Goal: Feedback & Contribution: Leave review/rating

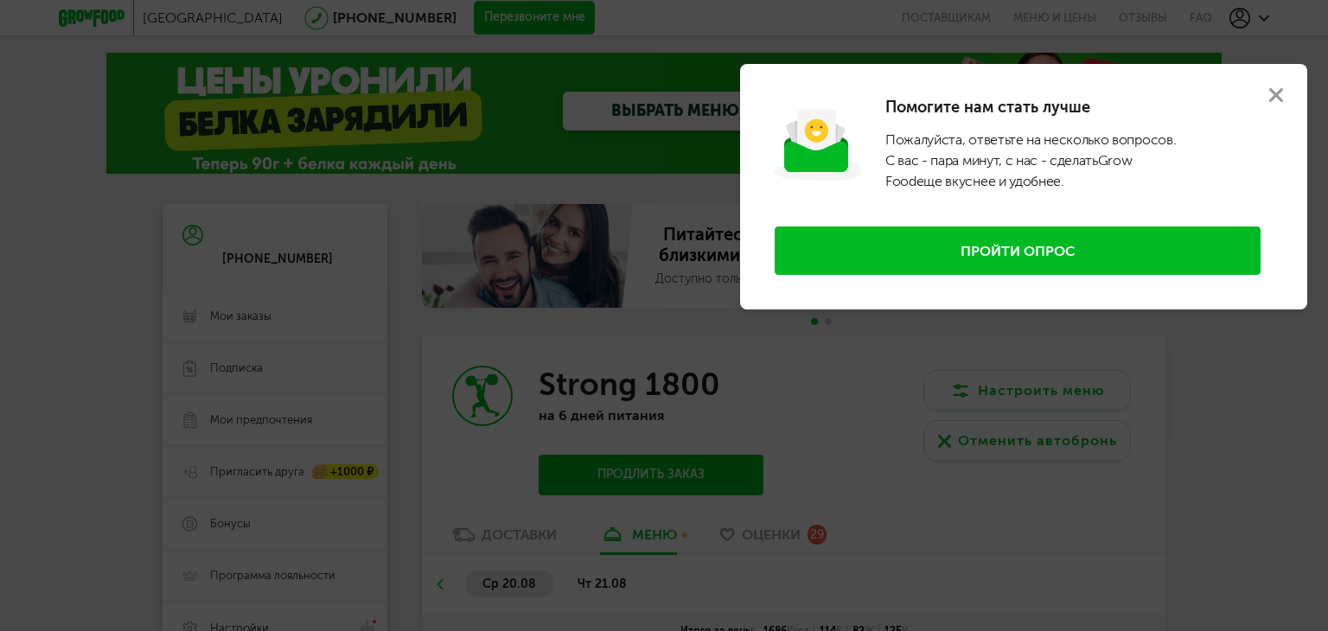
click at [1273, 91] on use at bounding box center [1276, 95] width 14 height 14
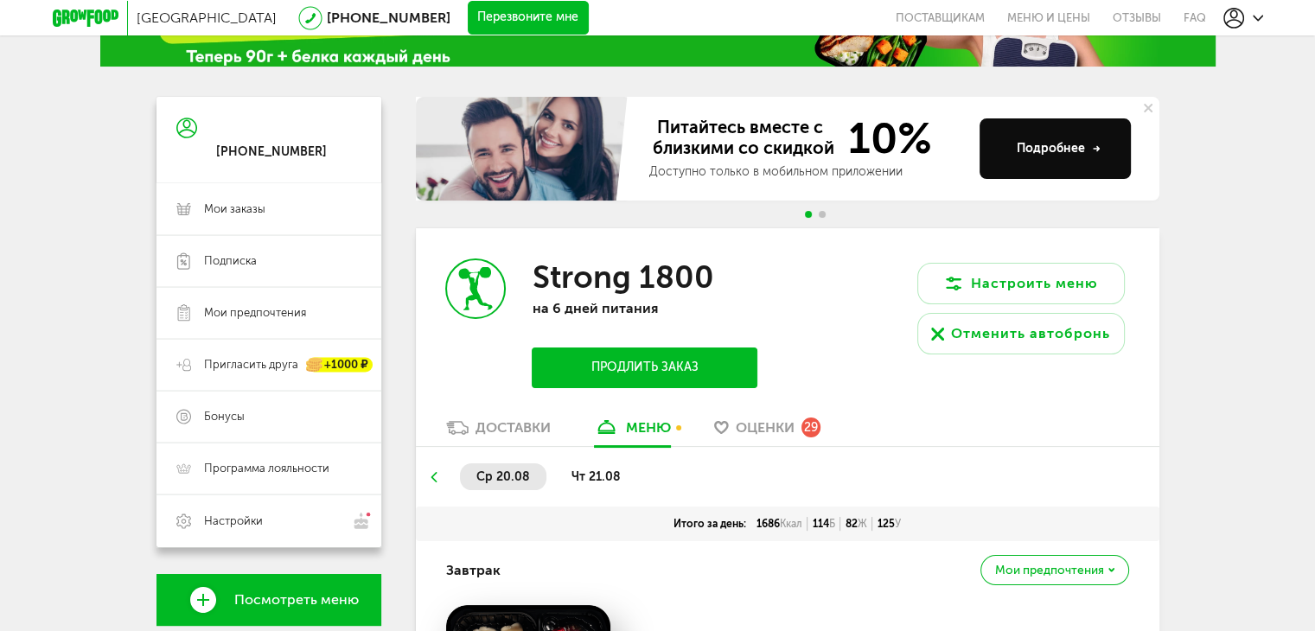
scroll to position [259, 0]
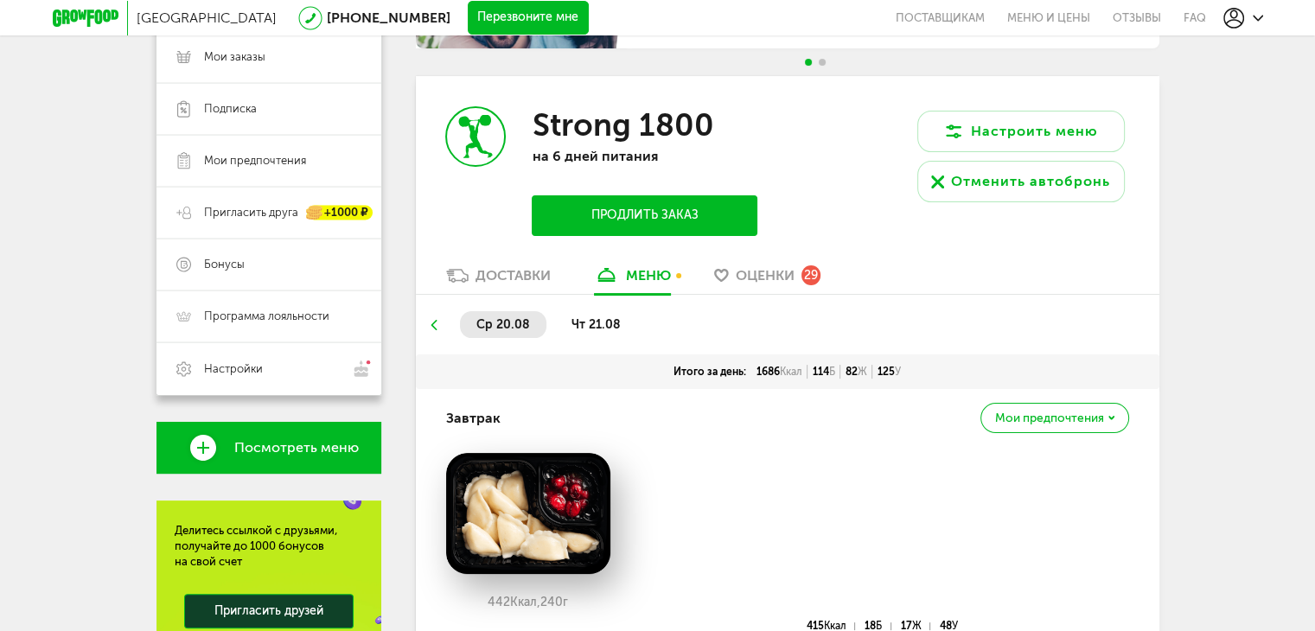
click at [767, 274] on span "Оценки" at bounding box center [765, 275] width 59 height 16
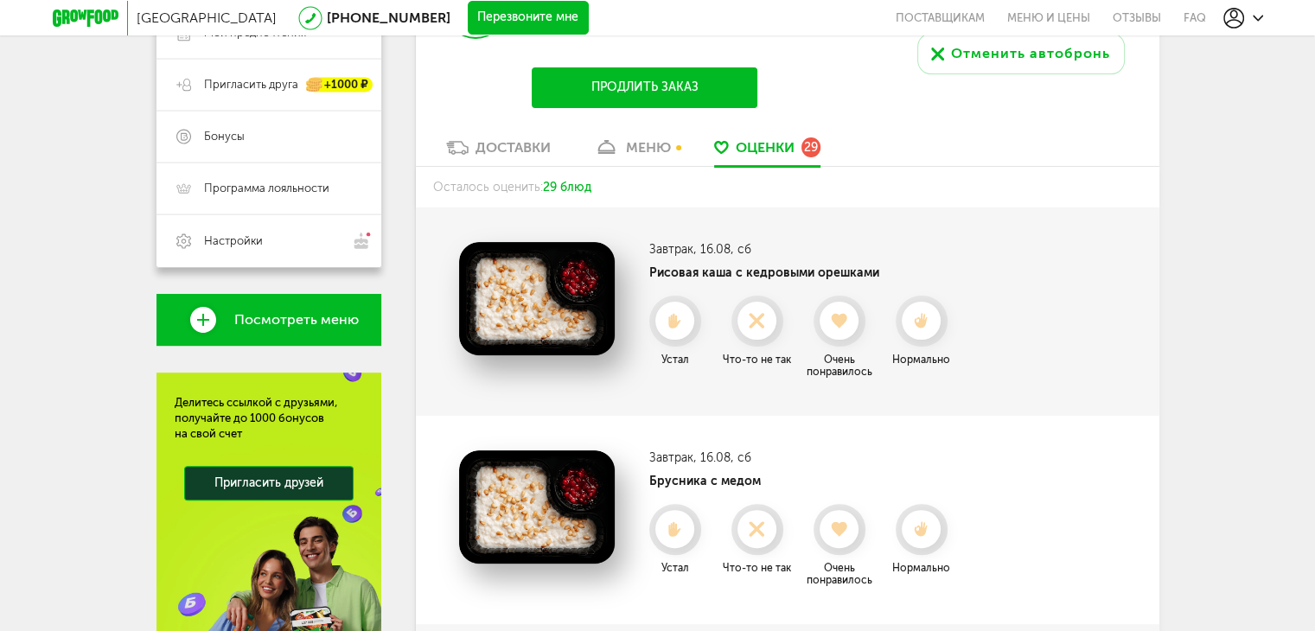
scroll to position [391, 0]
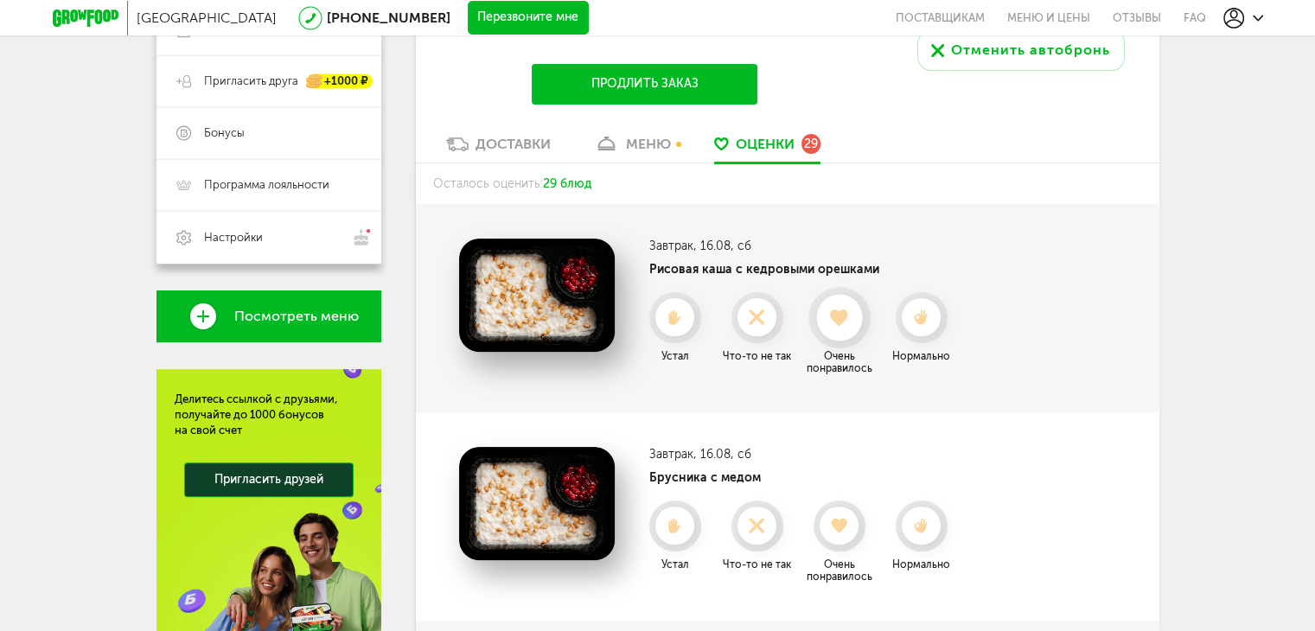
click at [842, 314] on use at bounding box center [839, 317] width 19 height 17
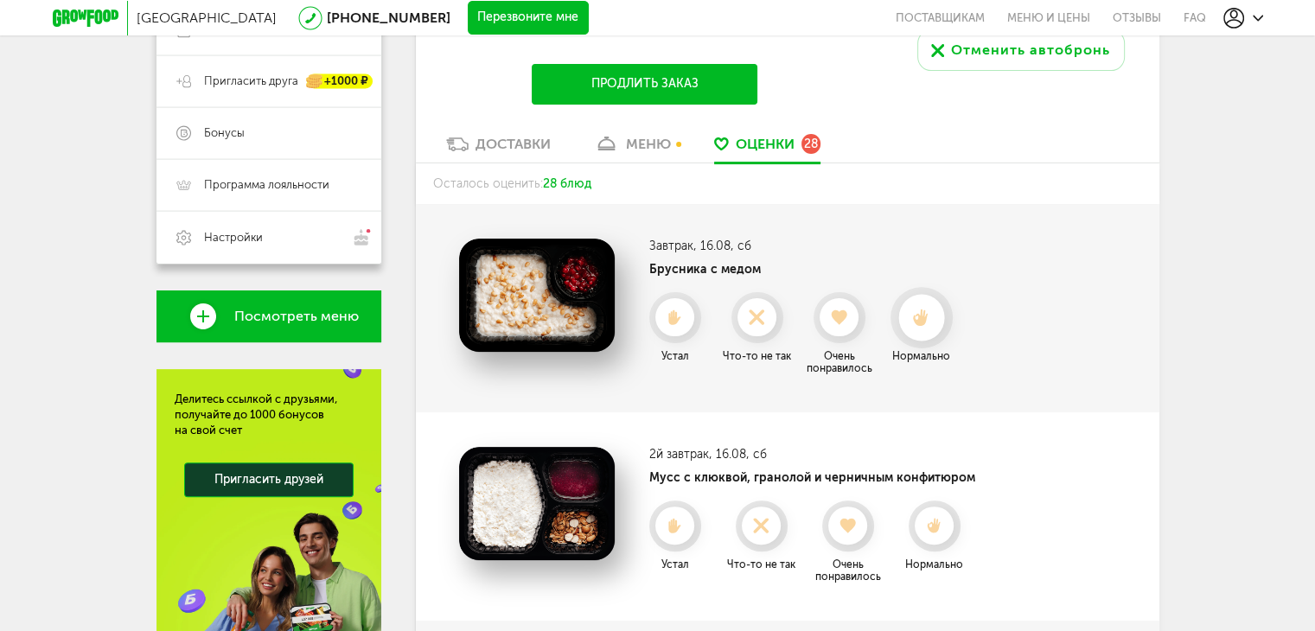
click at [915, 320] on use at bounding box center [921, 318] width 16 height 18
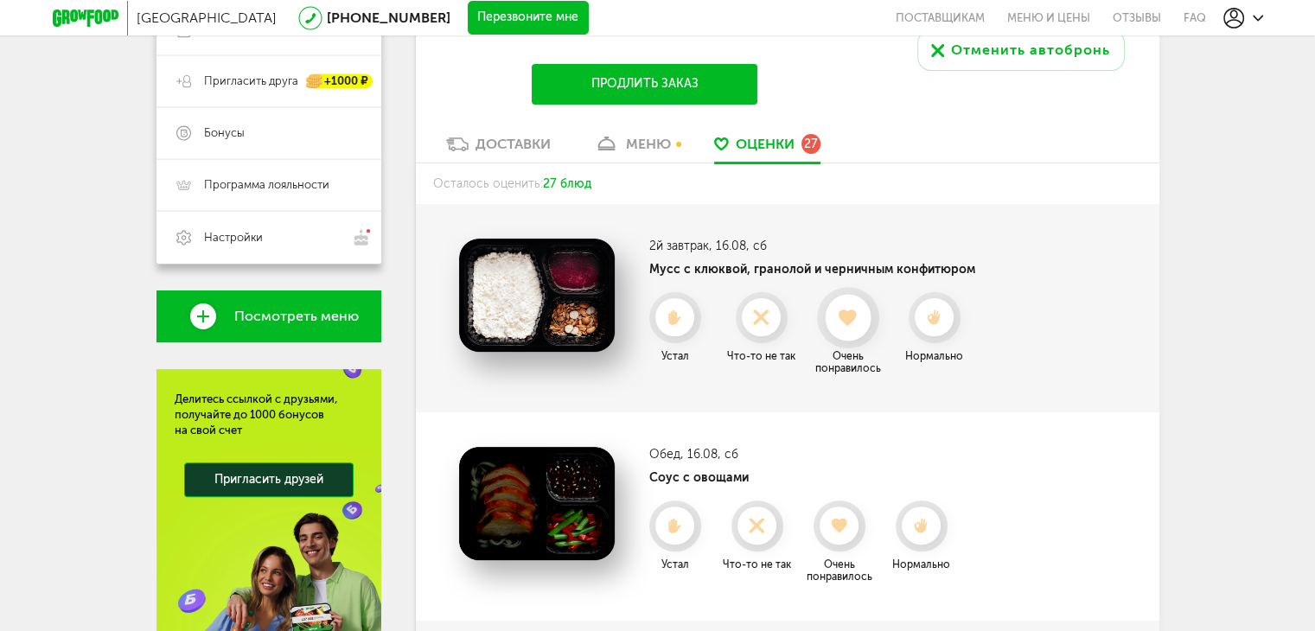
click at [851, 311] on use at bounding box center [847, 317] width 19 height 17
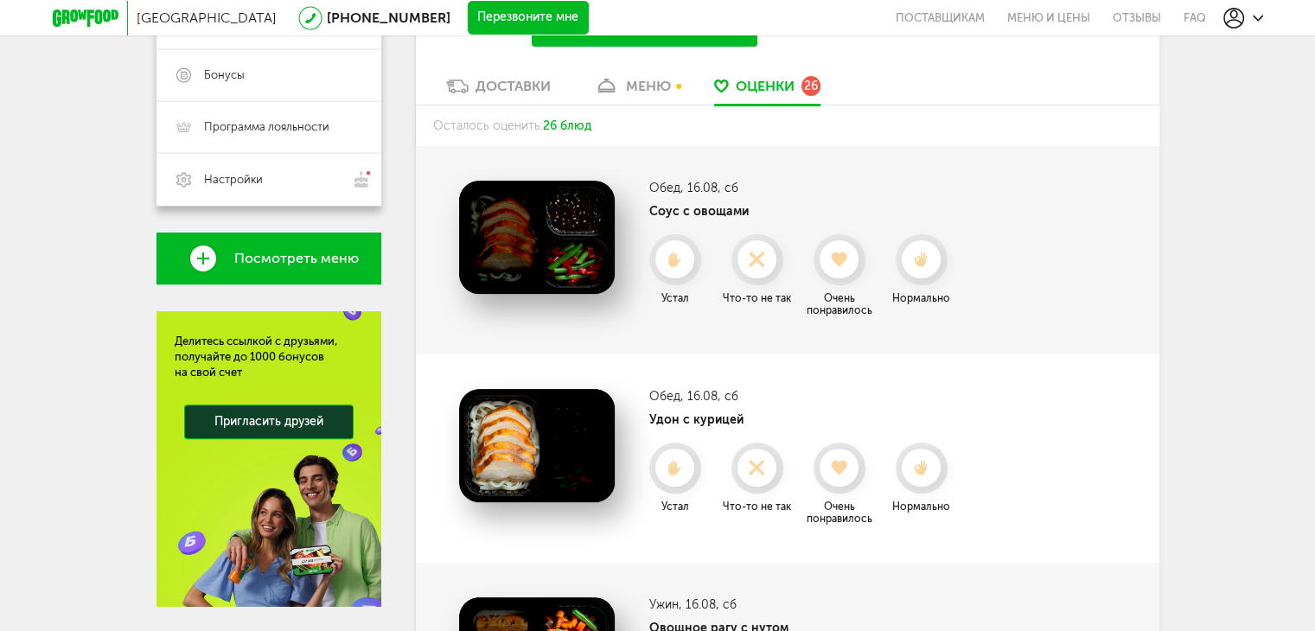
scroll to position [564, 0]
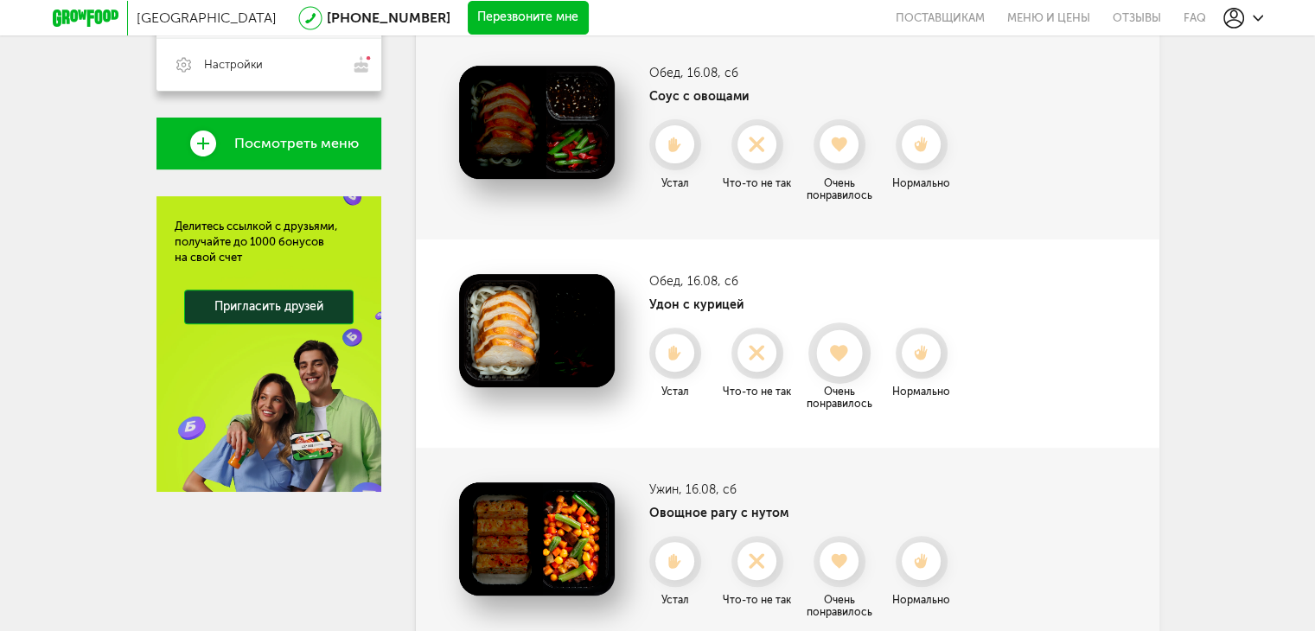
click at [839, 354] on use at bounding box center [839, 352] width 19 height 17
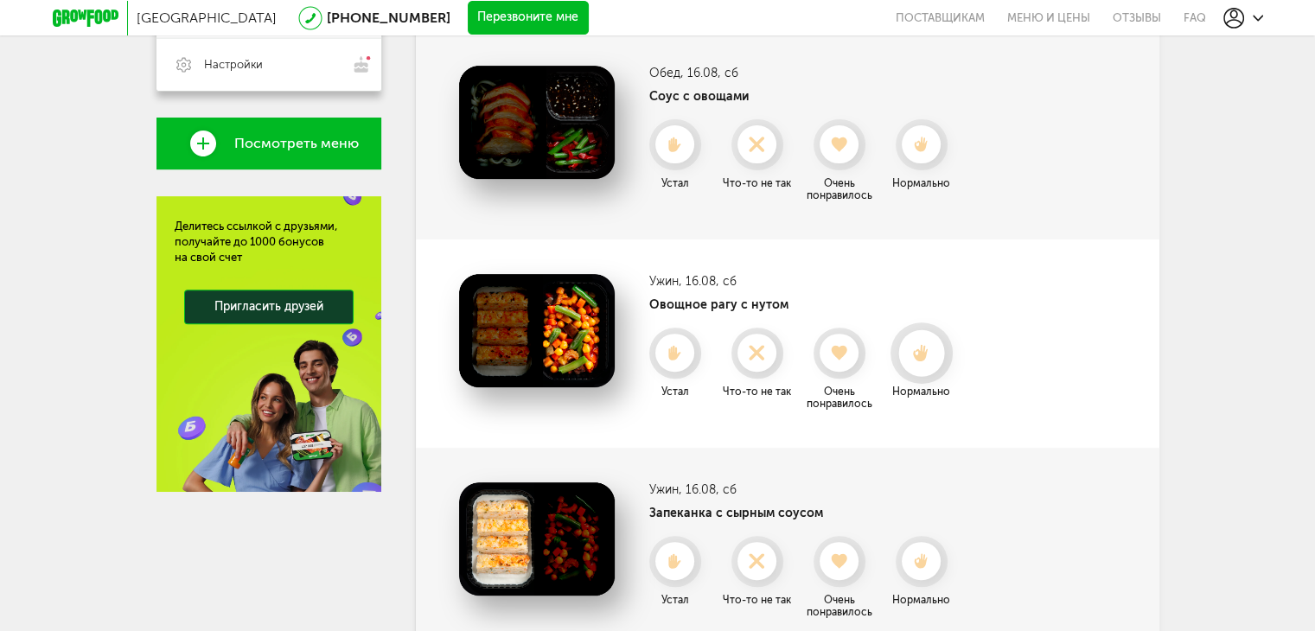
click at [916, 354] on use at bounding box center [921, 353] width 16 height 18
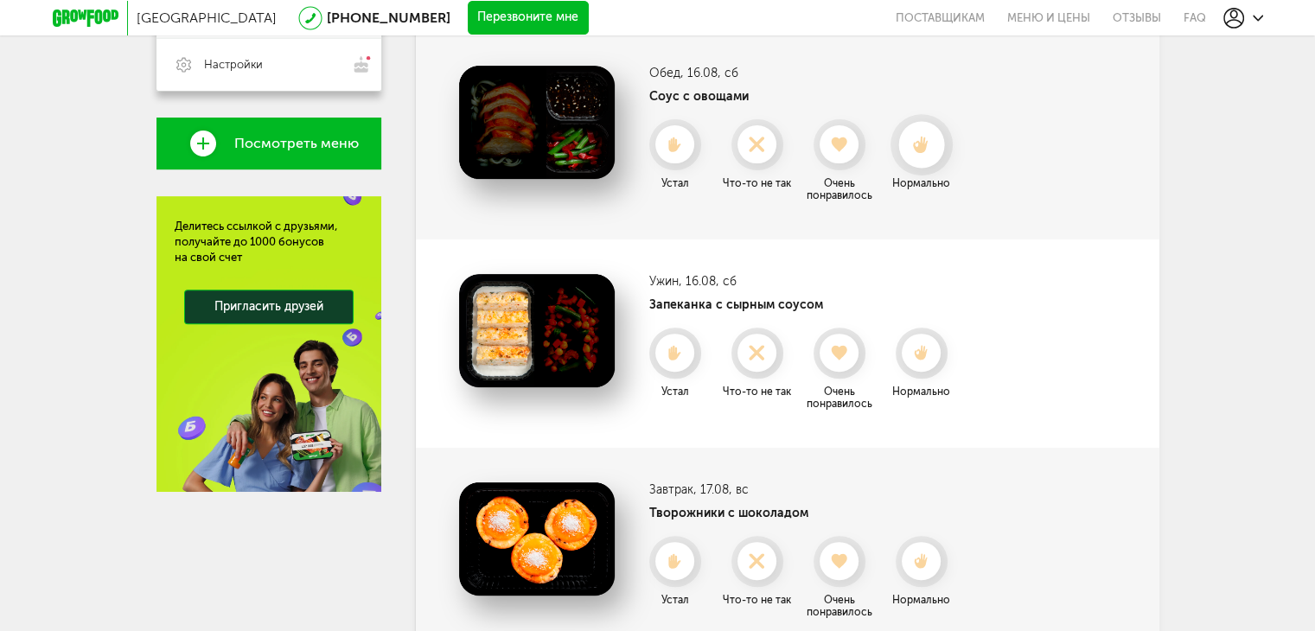
click at [925, 156] on div at bounding box center [921, 145] width 46 height 46
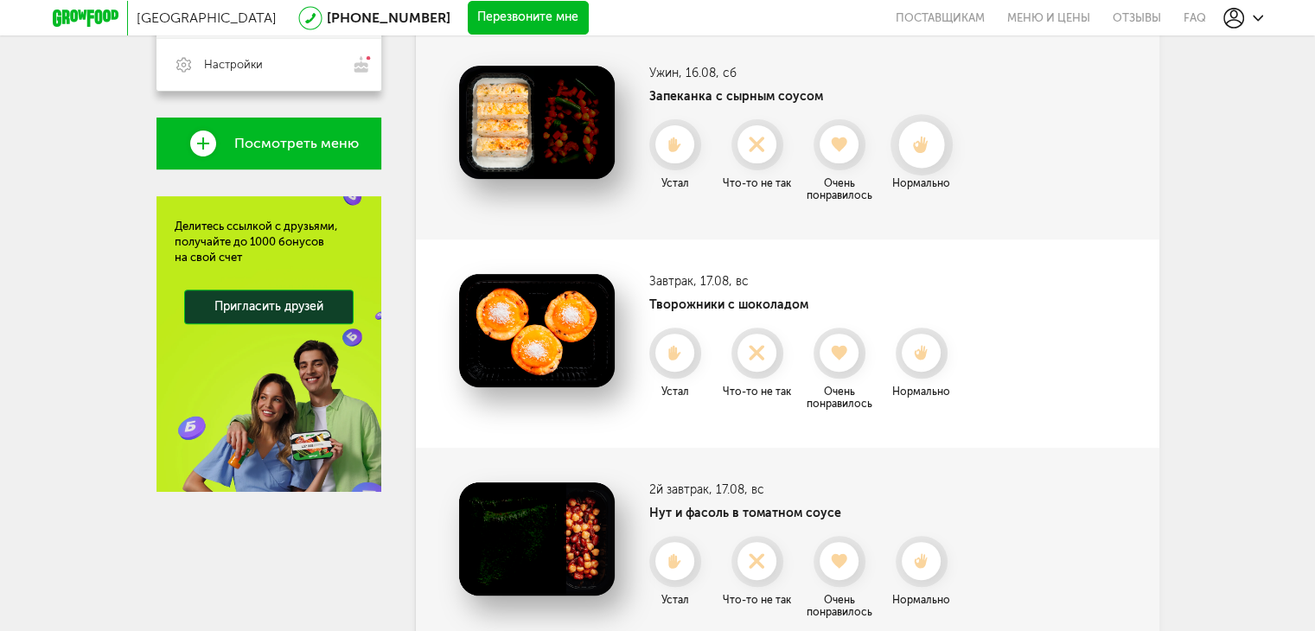
click at [933, 150] on icon at bounding box center [921, 144] width 46 height 19
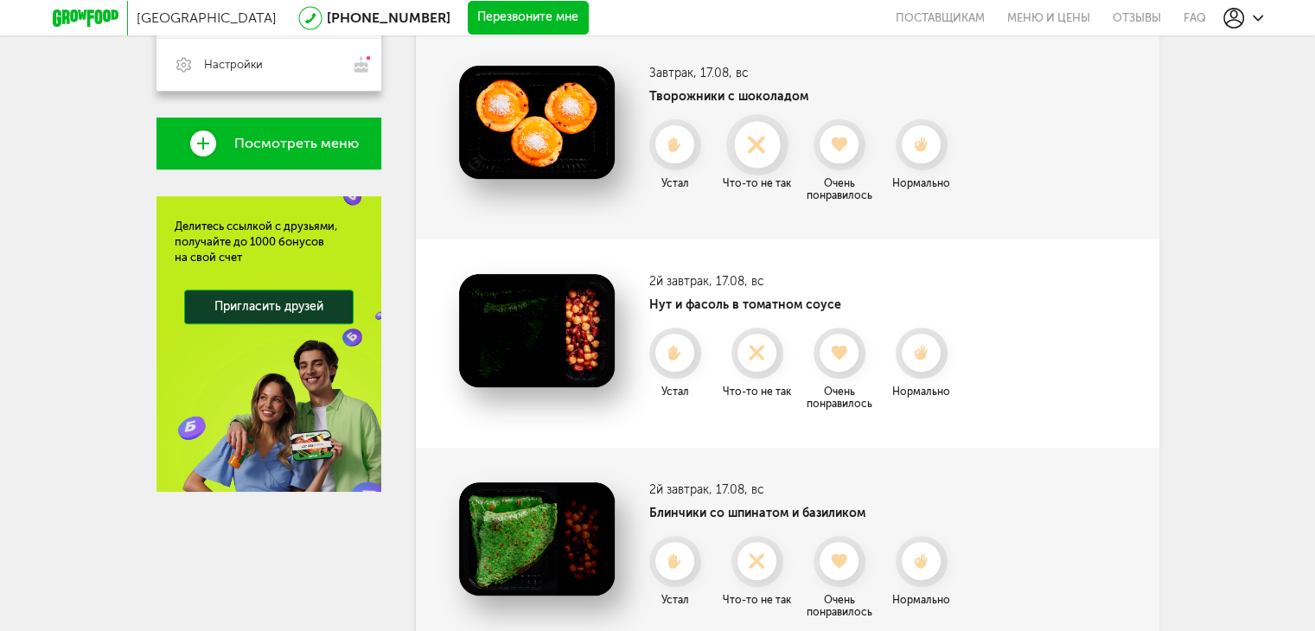
click at [761, 153] on icon at bounding box center [757, 144] width 46 height 19
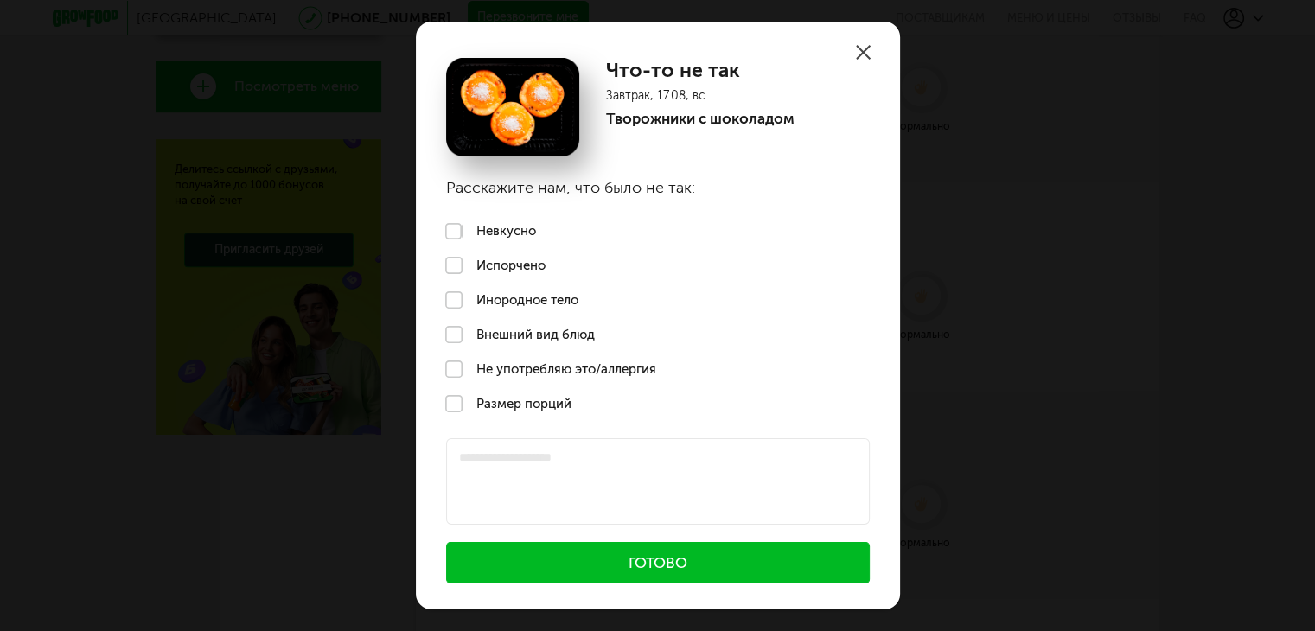
scroll to position [736, 0]
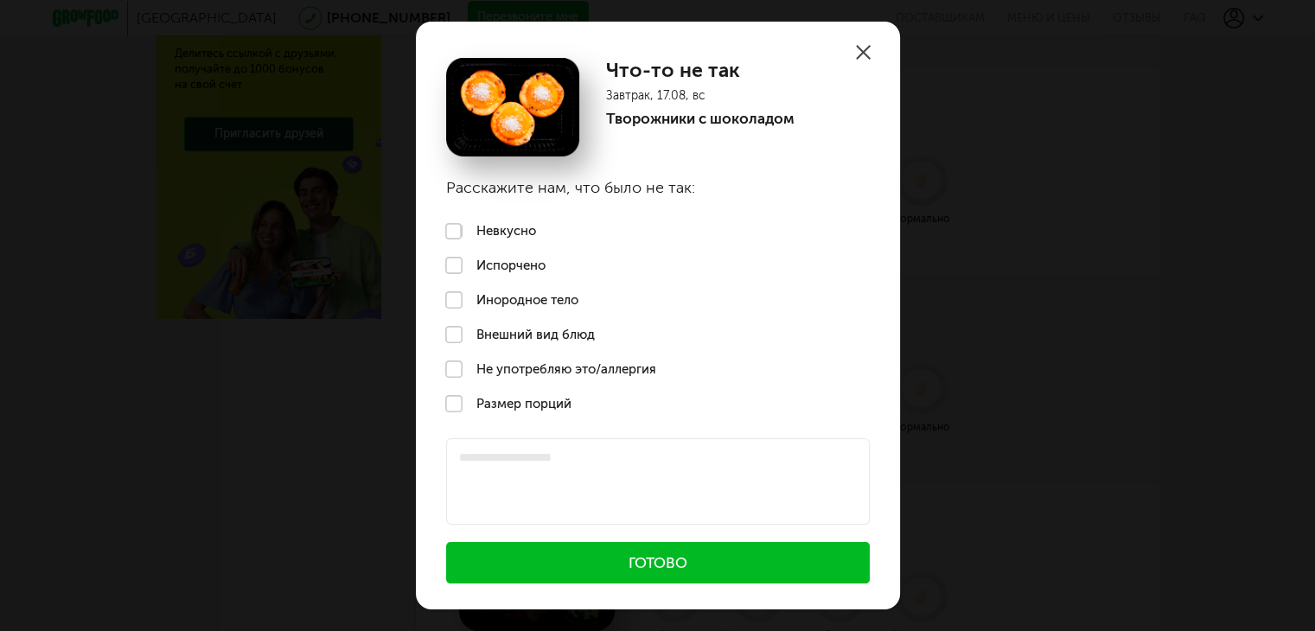
click at [517, 229] on label "Невкусно" at bounding box center [658, 231] width 484 height 35
click at [580, 483] on textarea at bounding box center [658, 481] width 424 height 86
type textarea "*"
type textarea "**********"
click at [667, 567] on button "Готово" at bounding box center [658, 562] width 424 height 41
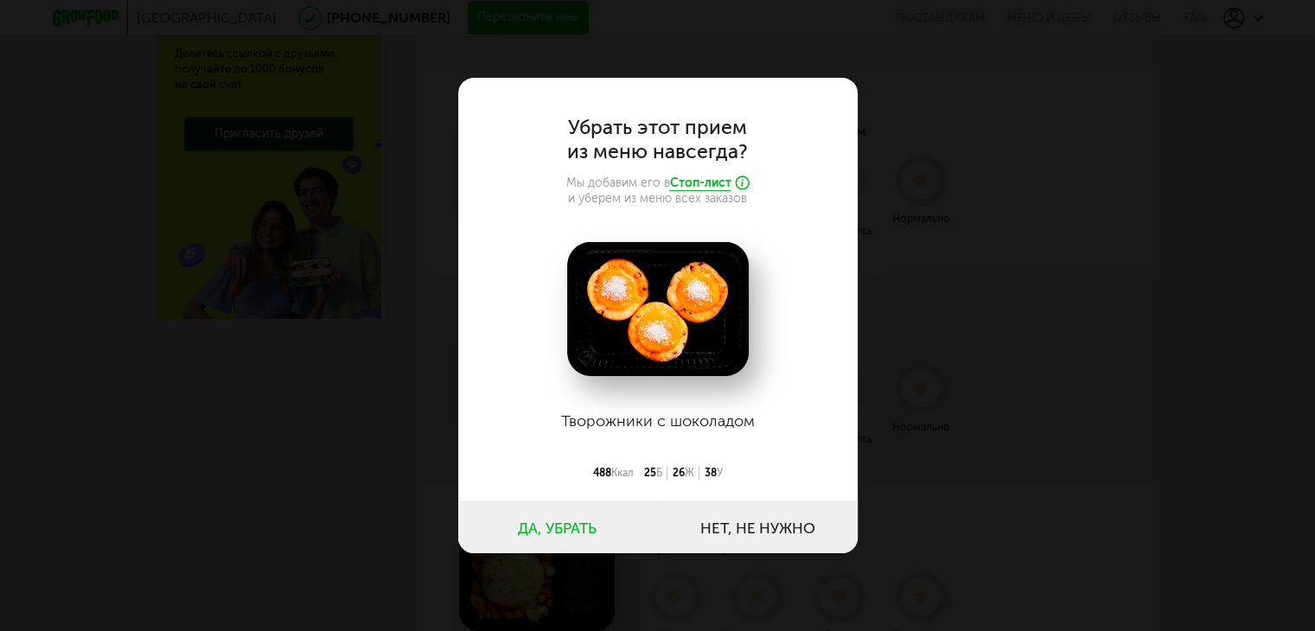
click at [610, 531] on button "Да, убрать" at bounding box center [558, 527] width 200 height 52
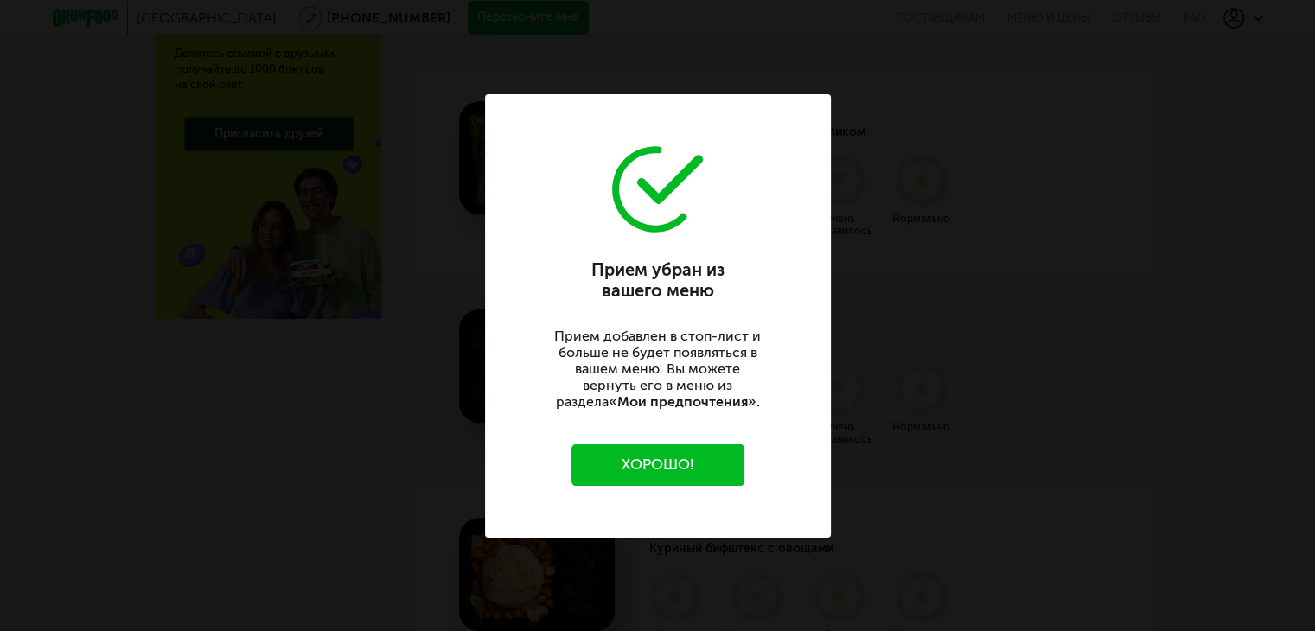
click at [705, 464] on button "Хорошо!" at bounding box center [657, 464] width 173 height 41
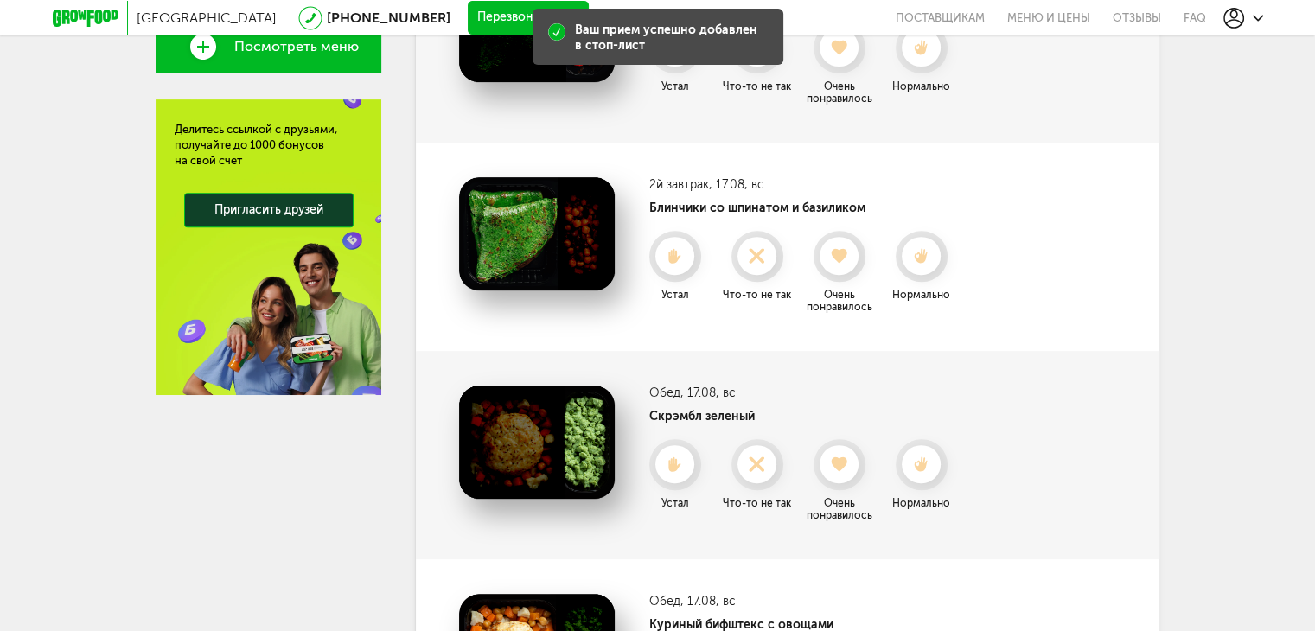
scroll to position [564, 0]
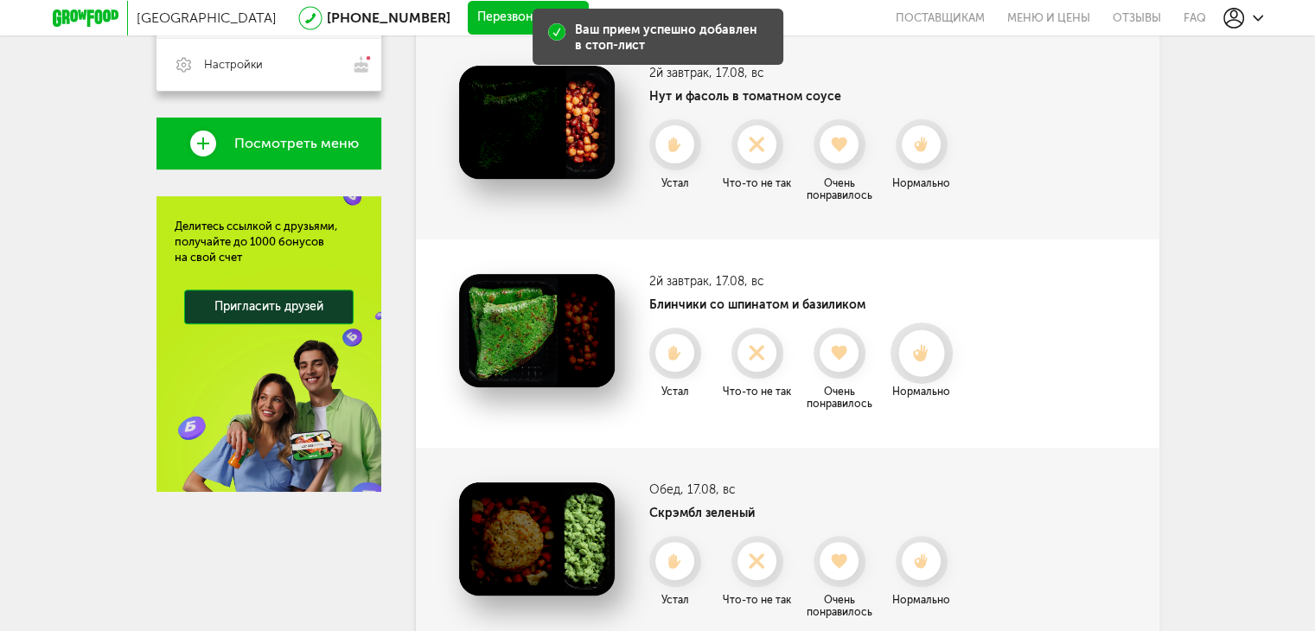
click at [914, 353] on use at bounding box center [921, 353] width 16 height 18
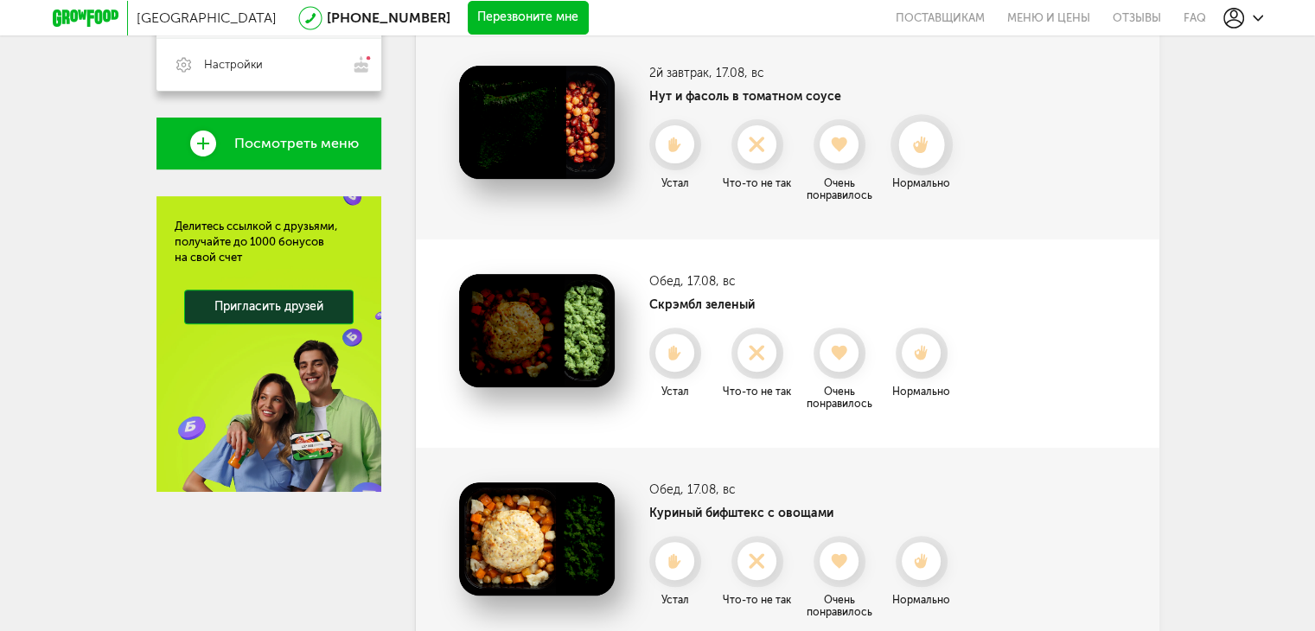
click at [923, 155] on div at bounding box center [921, 145] width 46 height 46
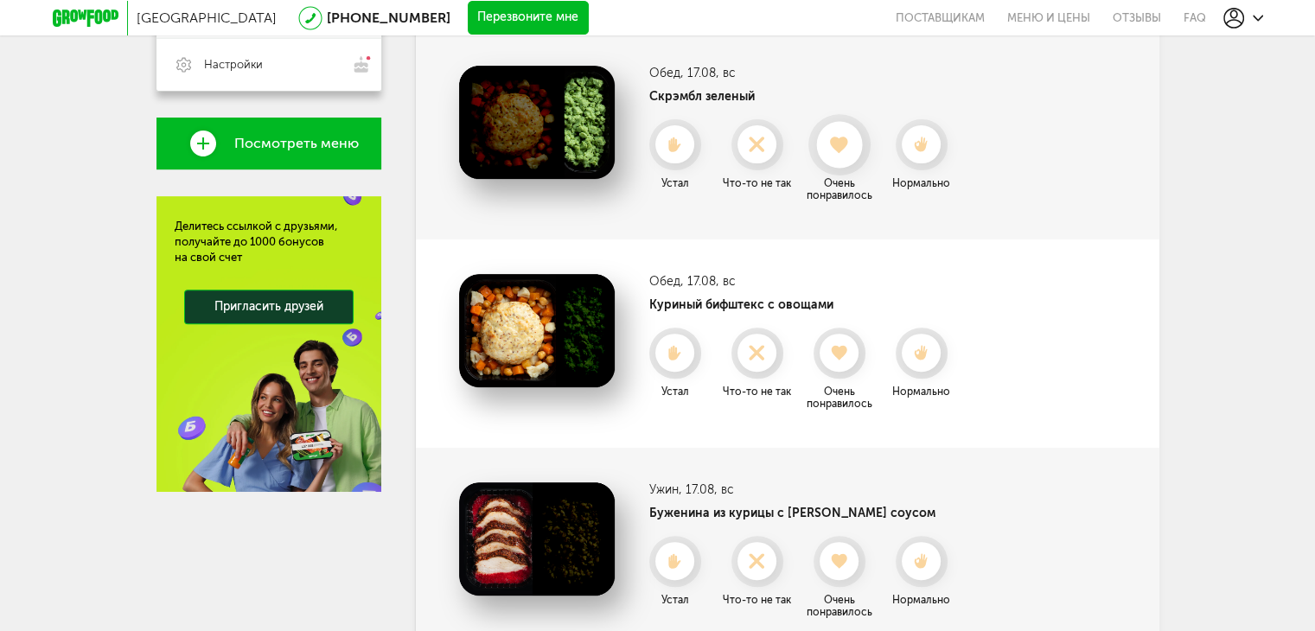
click at [853, 156] on div at bounding box center [839, 145] width 46 height 46
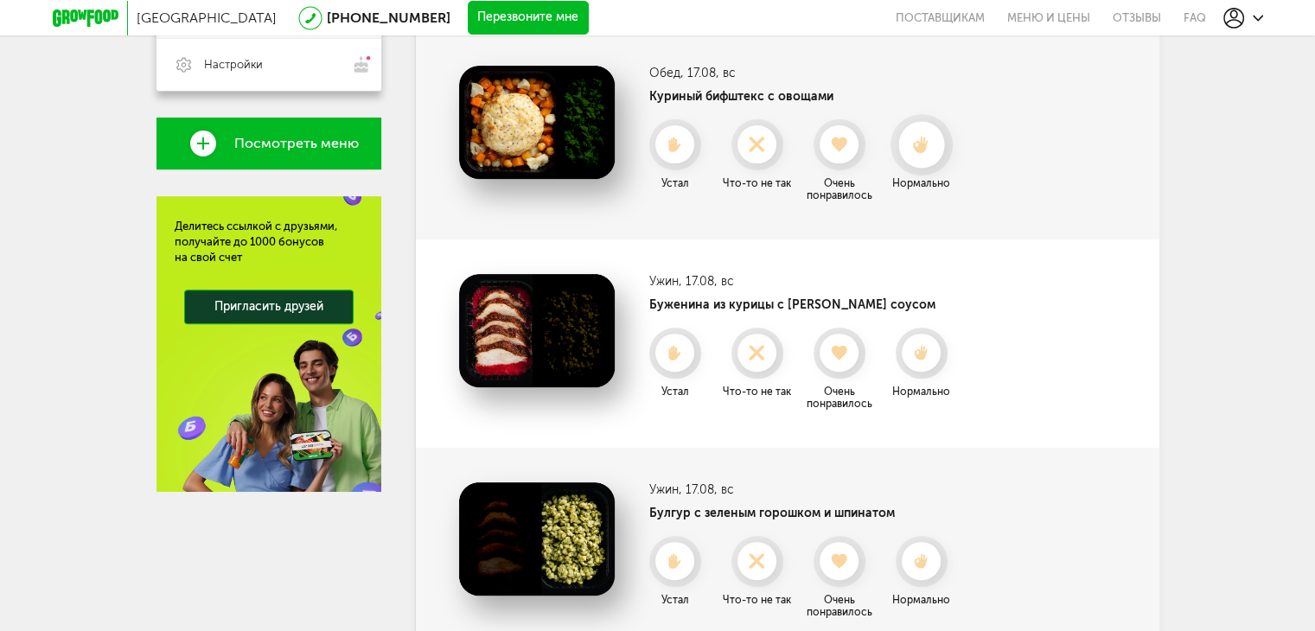
click at [930, 151] on icon at bounding box center [921, 144] width 46 height 19
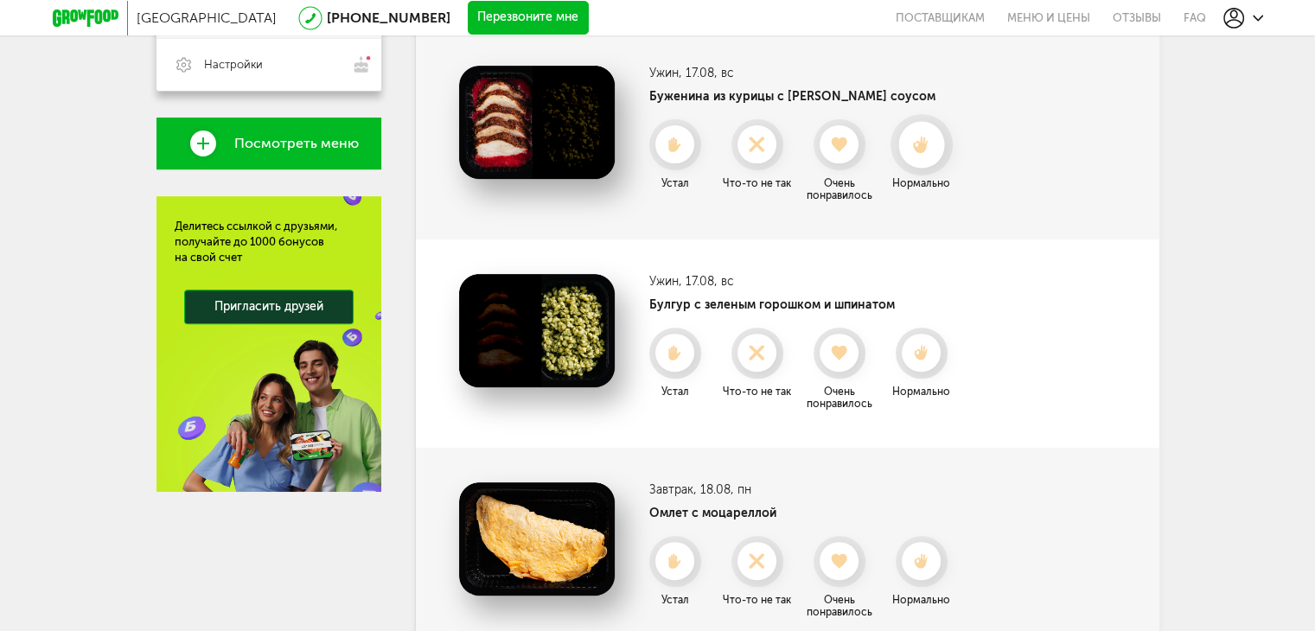
click at [916, 156] on div at bounding box center [921, 145] width 46 height 46
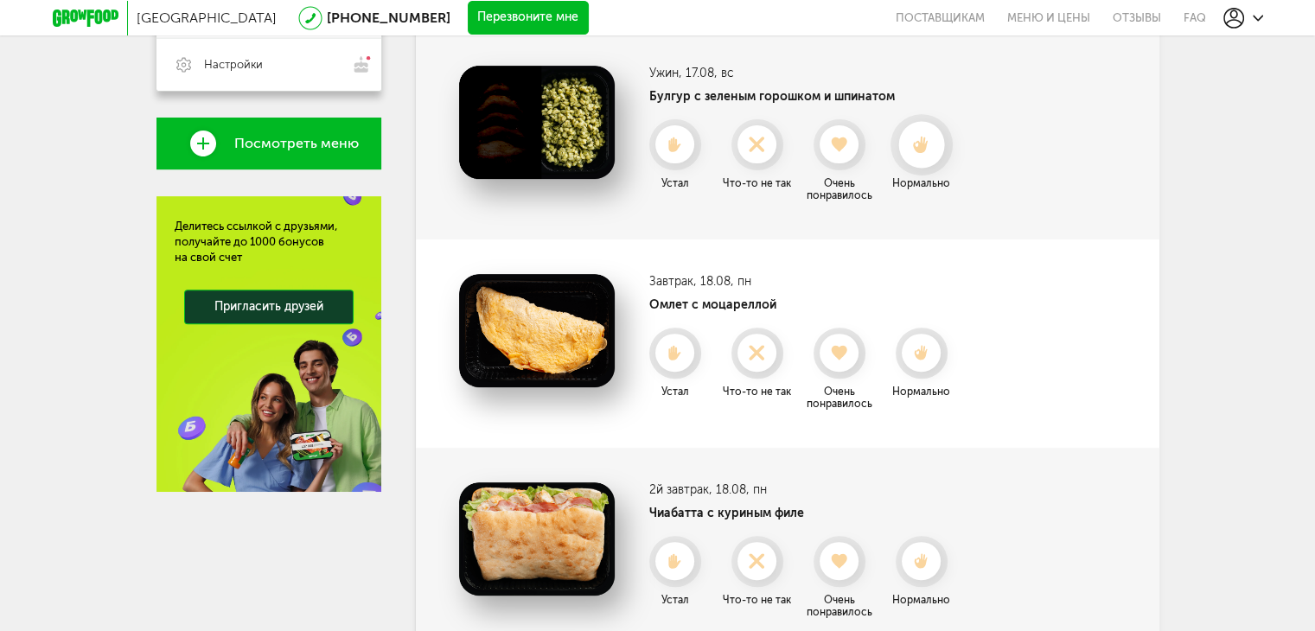
click at [922, 150] on use at bounding box center [921, 145] width 16 height 18
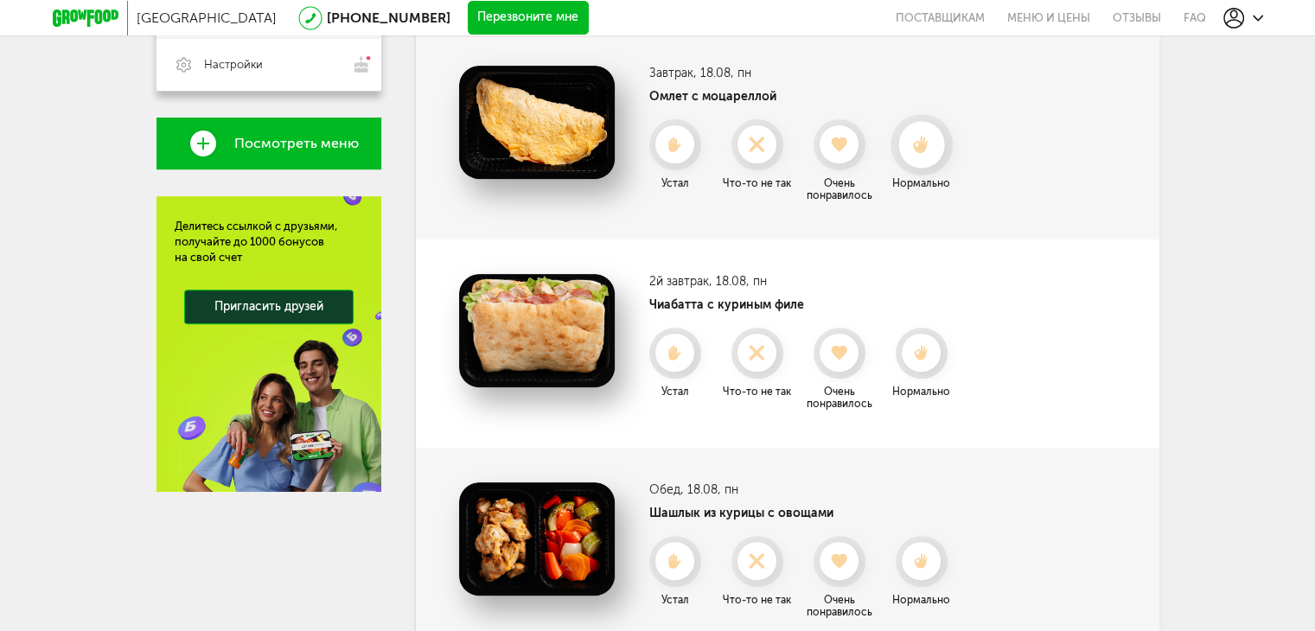
click at [918, 153] on icon at bounding box center [921, 144] width 46 height 19
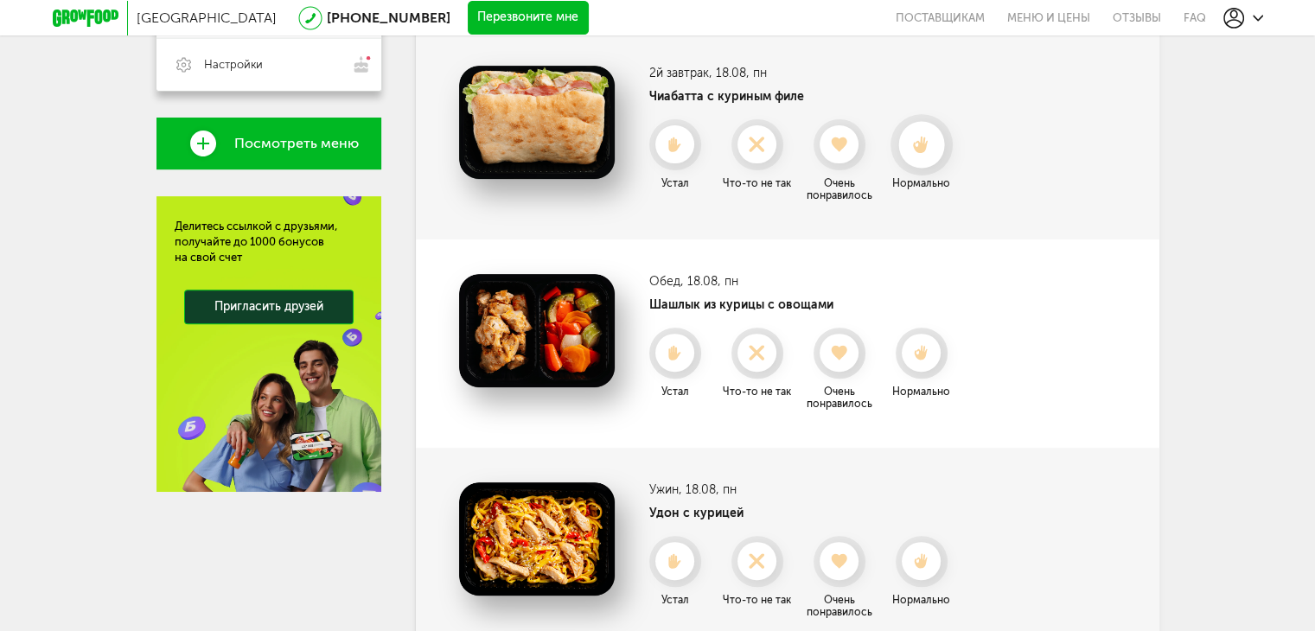
click at [928, 150] on icon at bounding box center [921, 144] width 46 height 19
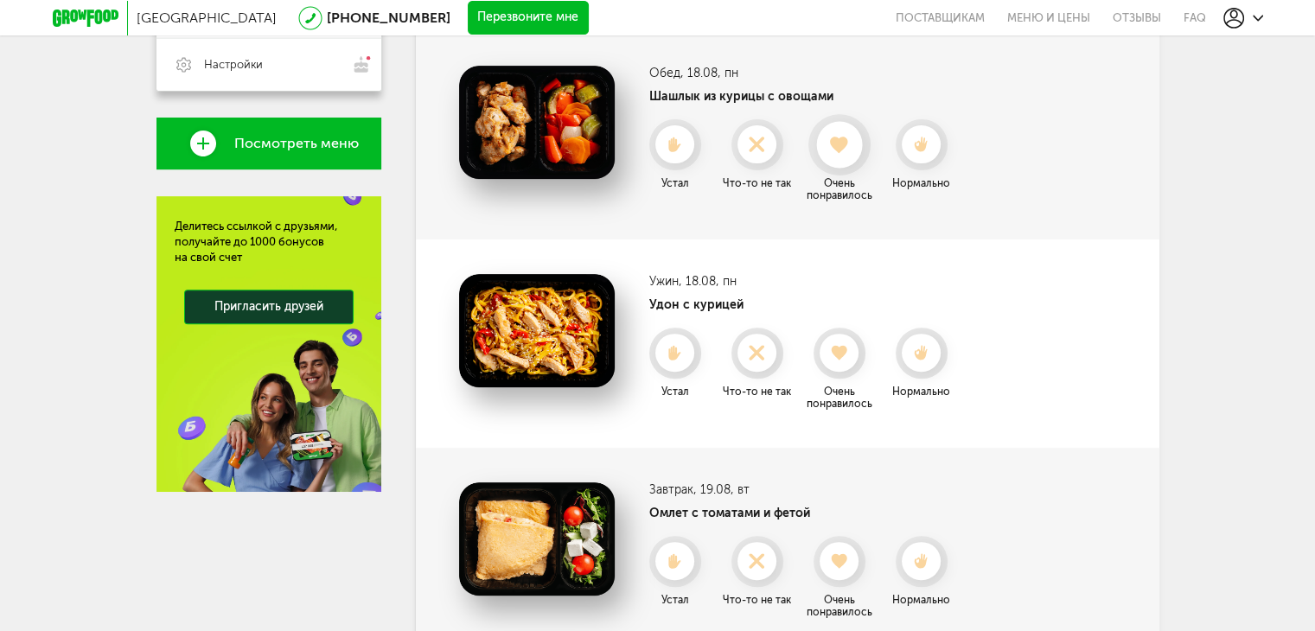
click at [837, 160] on div at bounding box center [839, 145] width 46 height 46
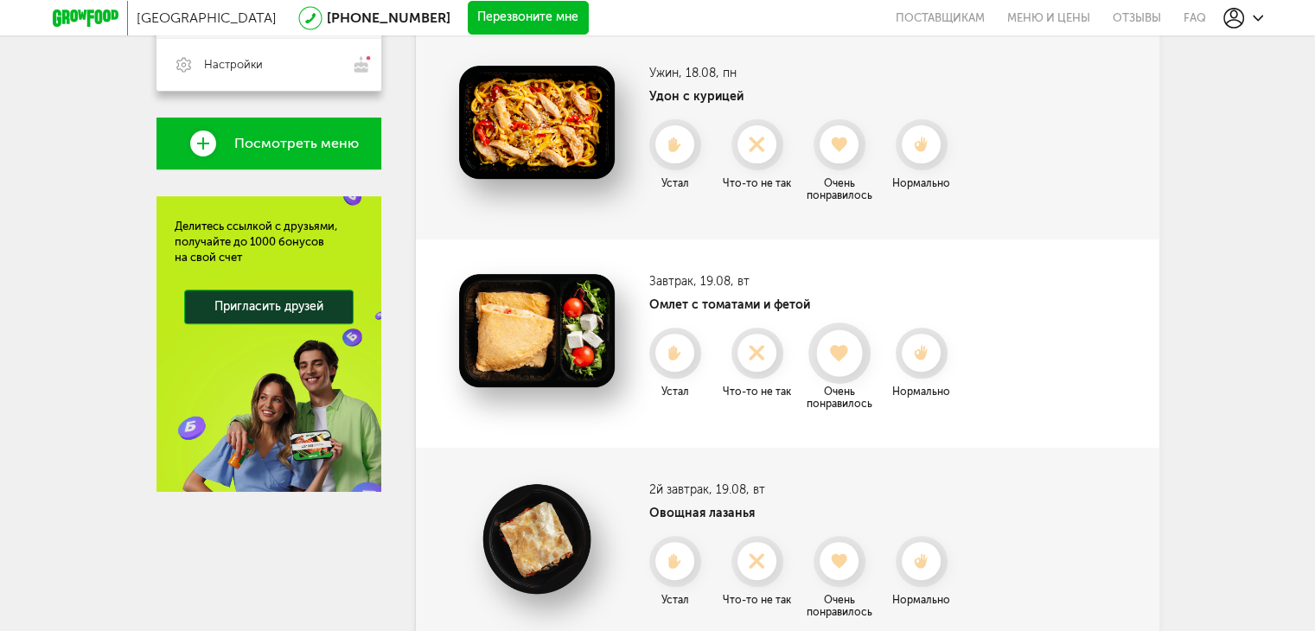
click at [843, 347] on use at bounding box center [839, 352] width 19 height 17
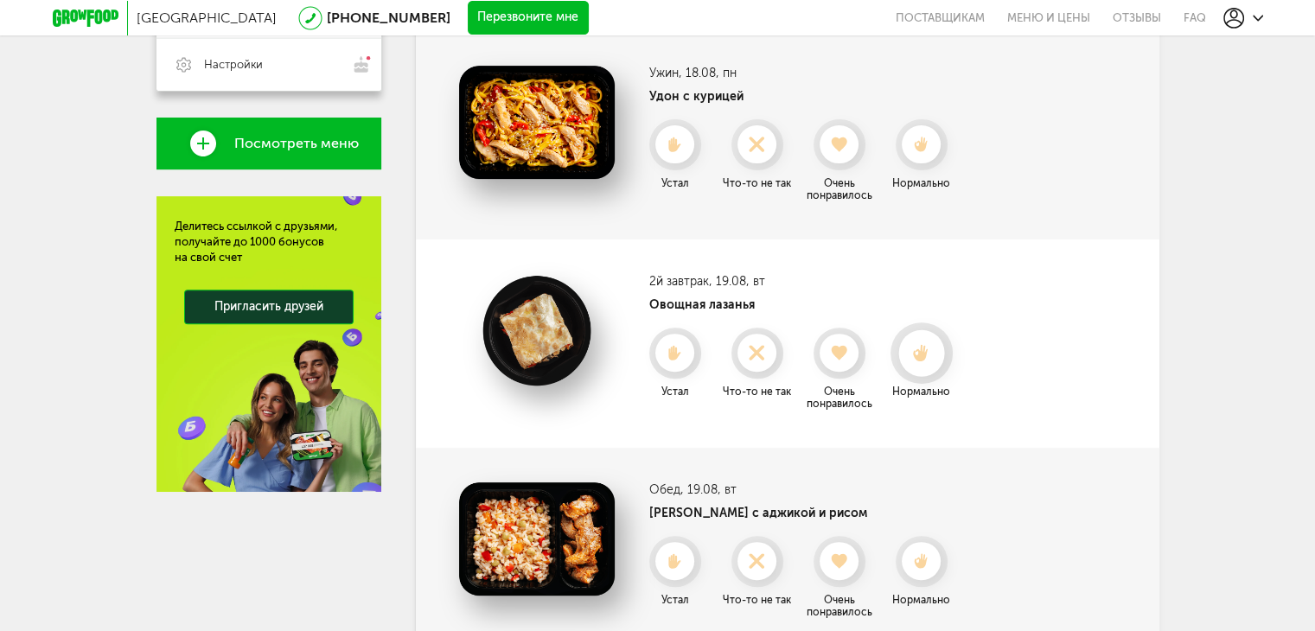
click at [917, 343] on icon at bounding box center [921, 352] width 46 height 19
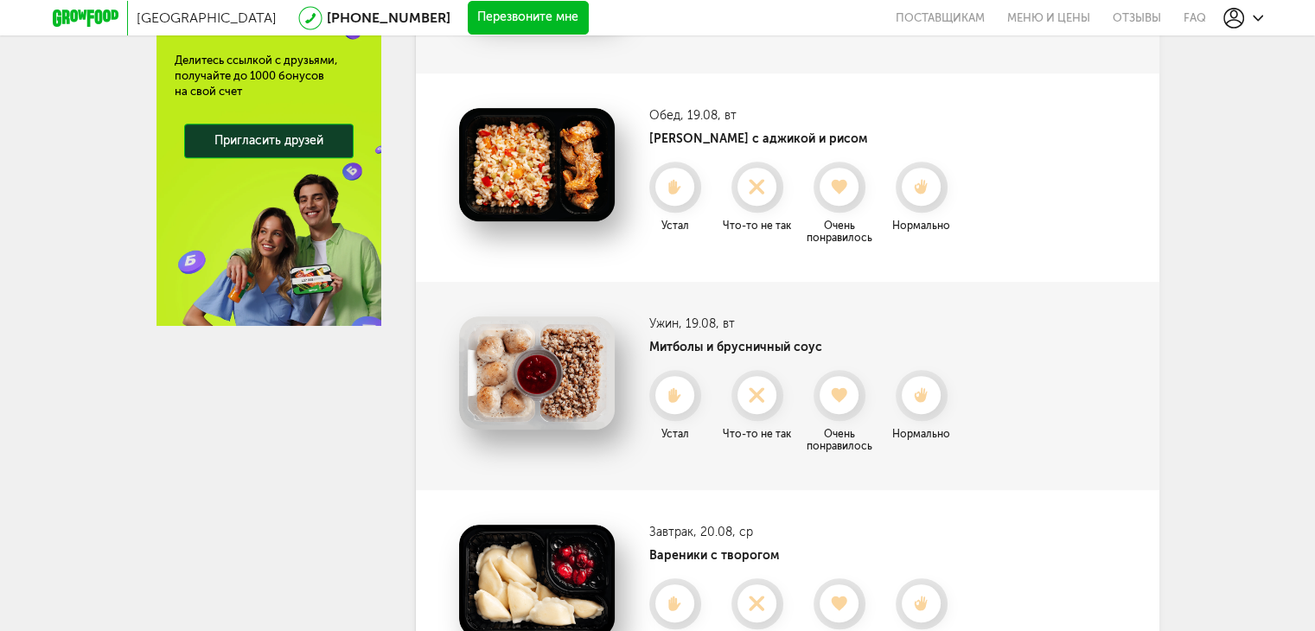
scroll to position [736, 0]
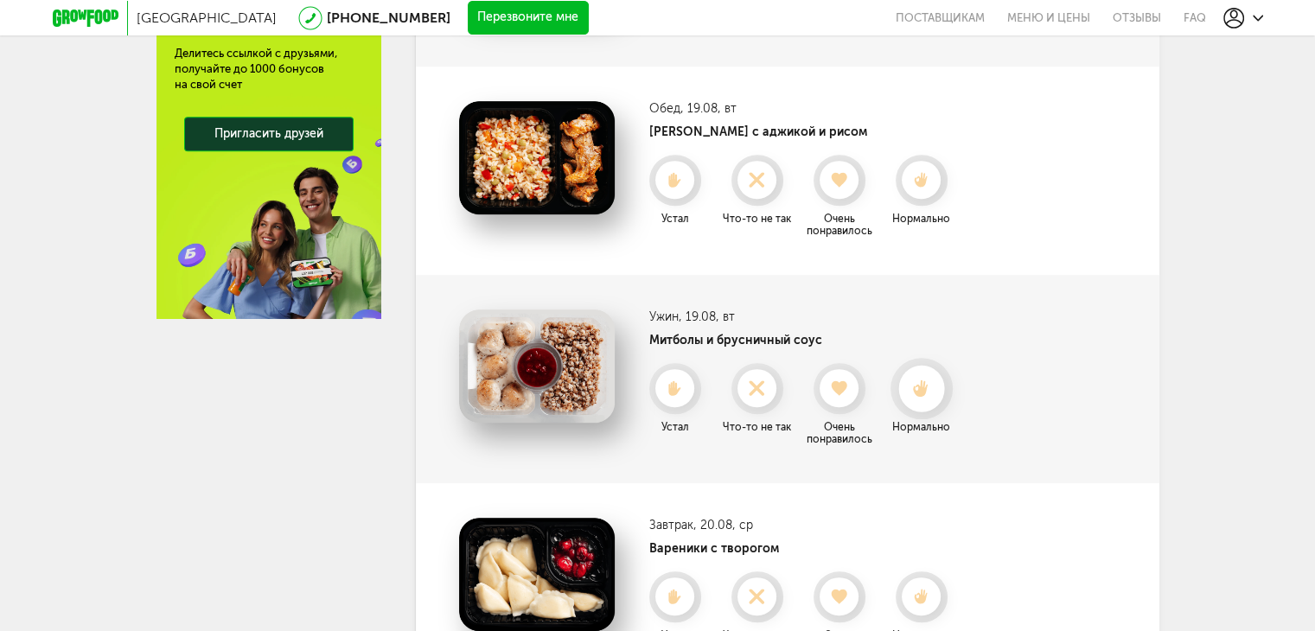
click at [909, 392] on icon at bounding box center [921, 388] width 46 height 19
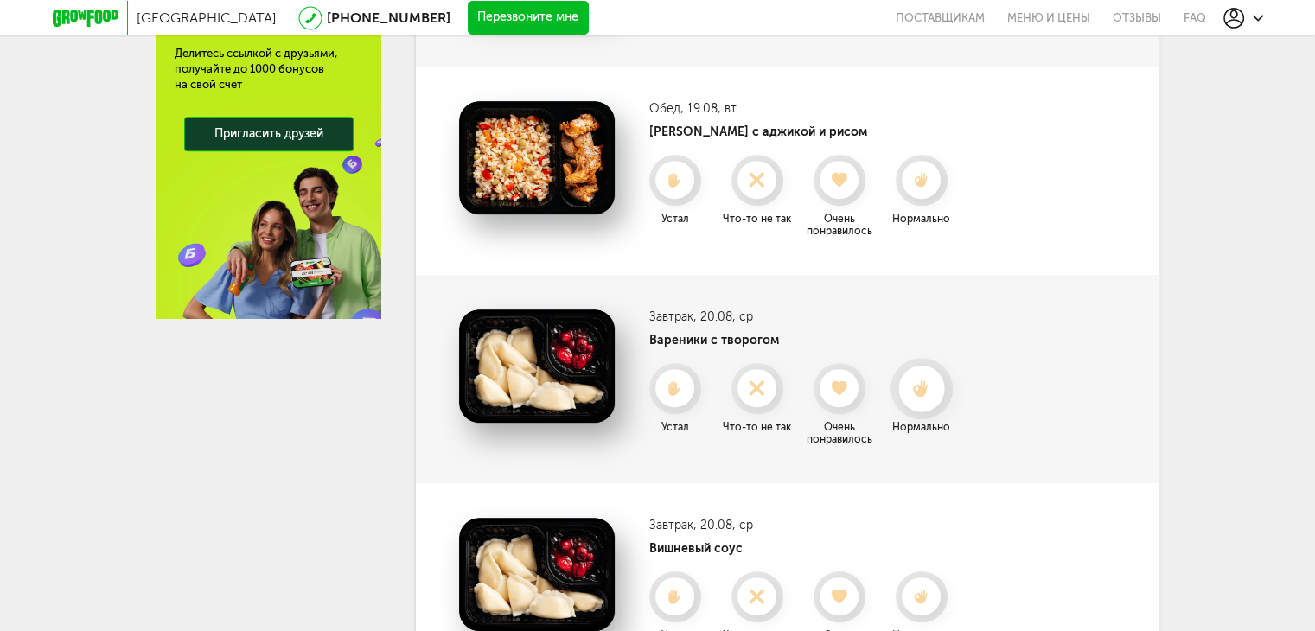
click at [905, 392] on icon at bounding box center [921, 388] width 46 height 19
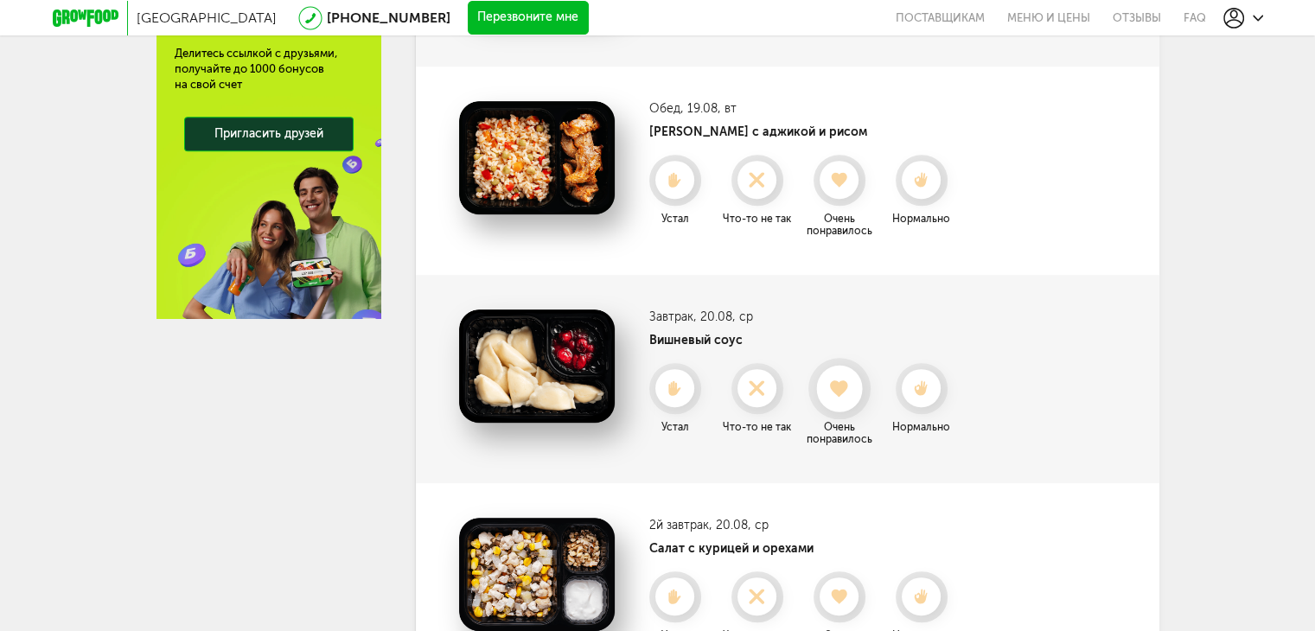
click at [847, 400] on div at bounding box center [839, 389] width 46 height 46
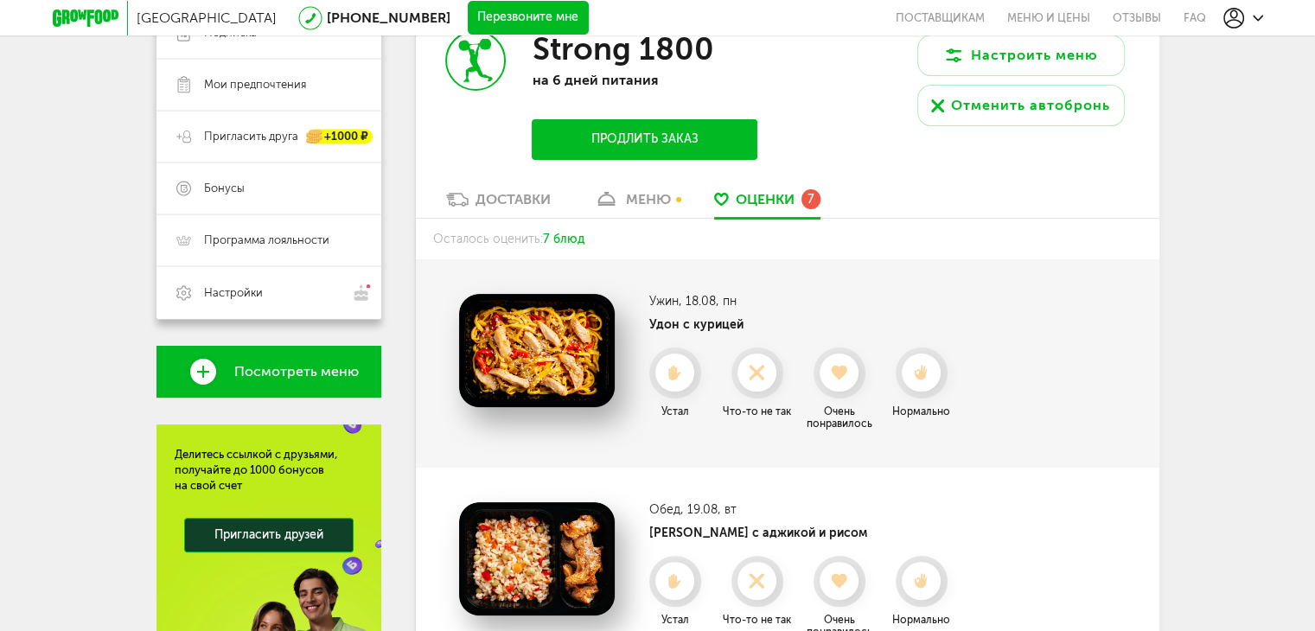
scroll to position [218, 0]
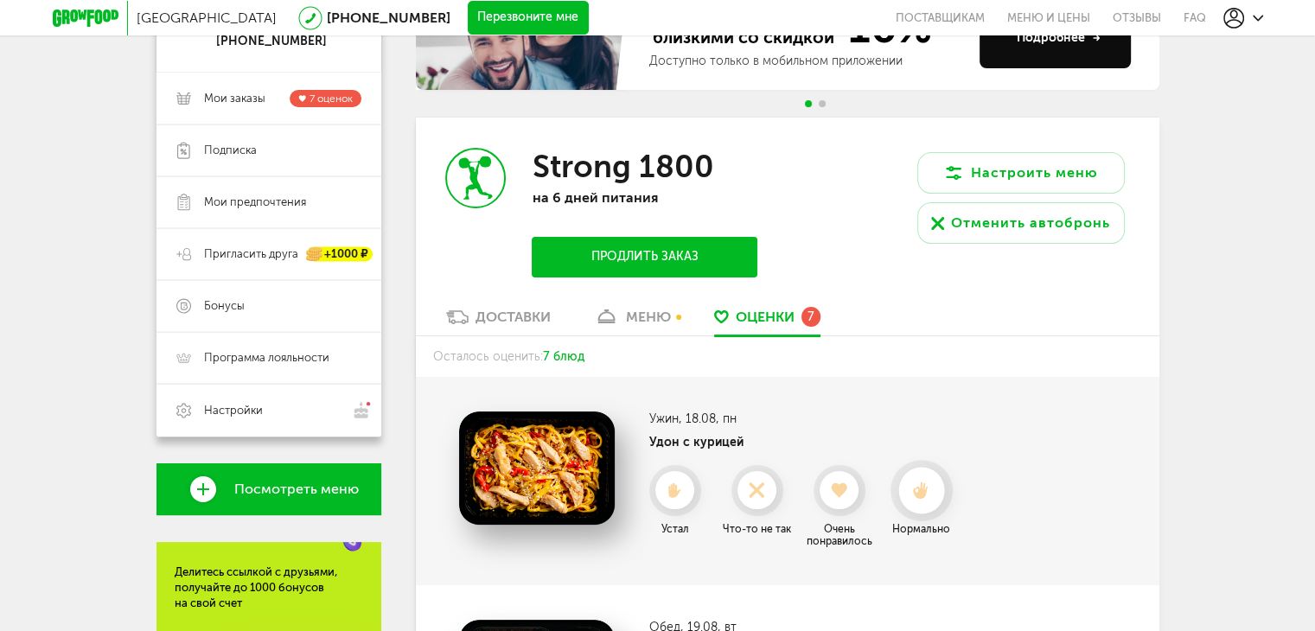
click at [920, 488] on use at bounding box center [921, 490] width 16 height 18
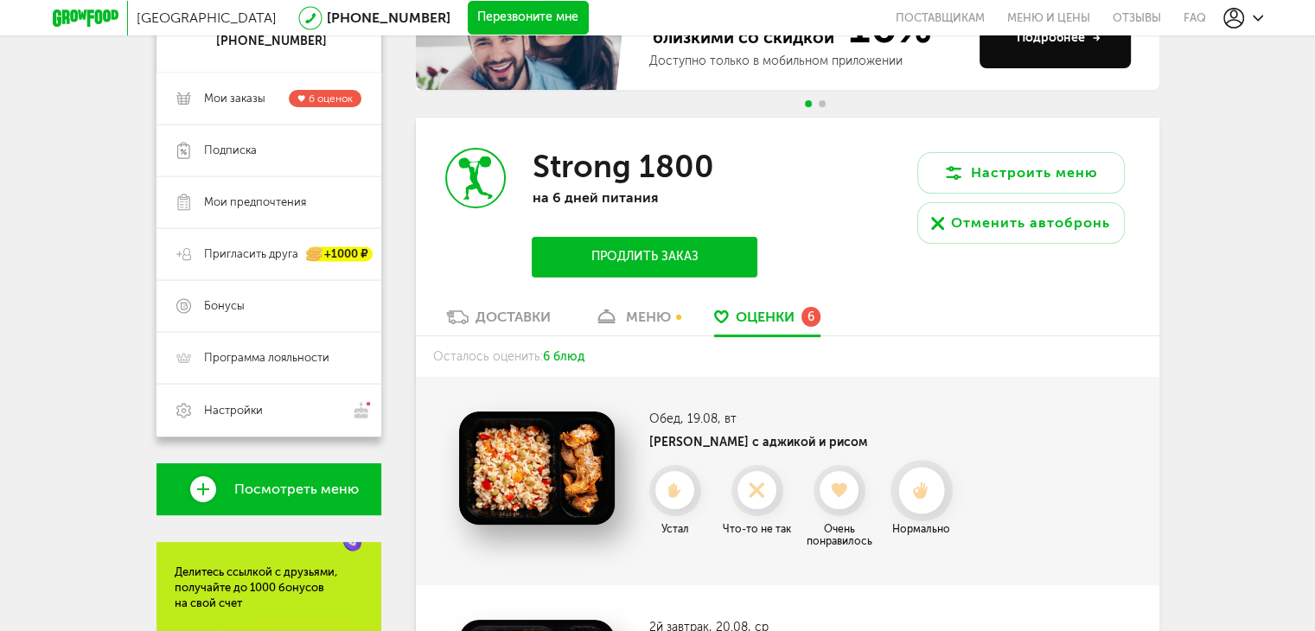
click at [931, 493] on icon at bounding box center [921, 490] width 46 height 19
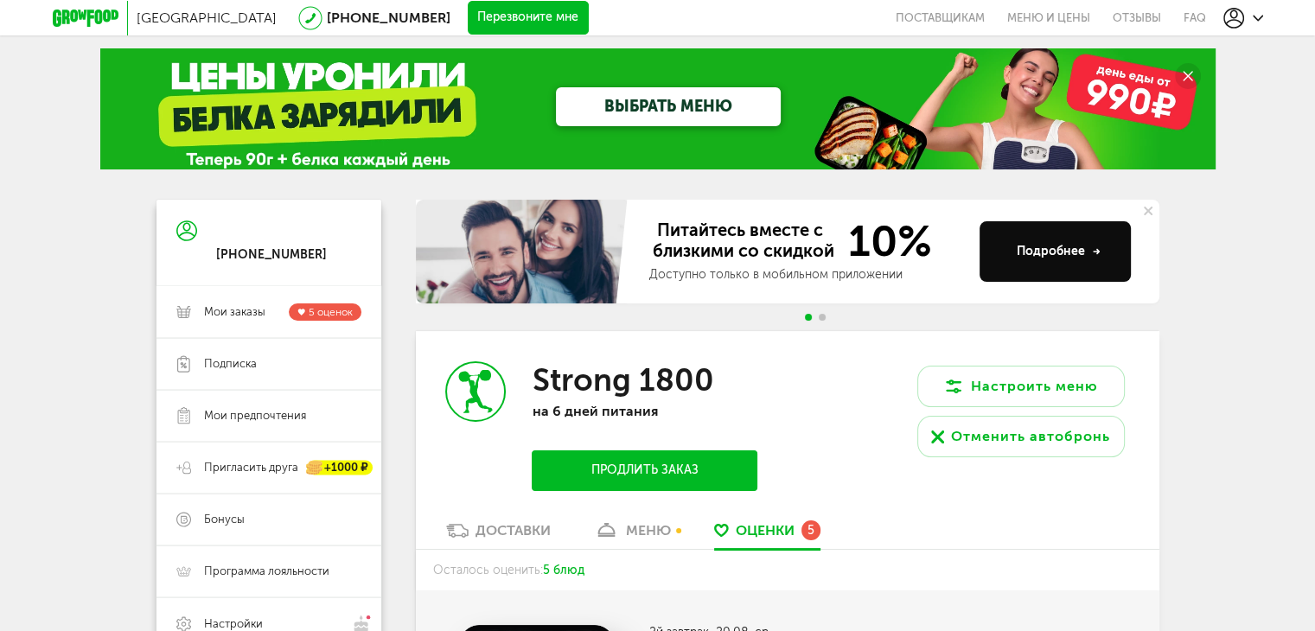
scroll to position [0, 0]
